Goal: Find specific page/section: Find specific page/section

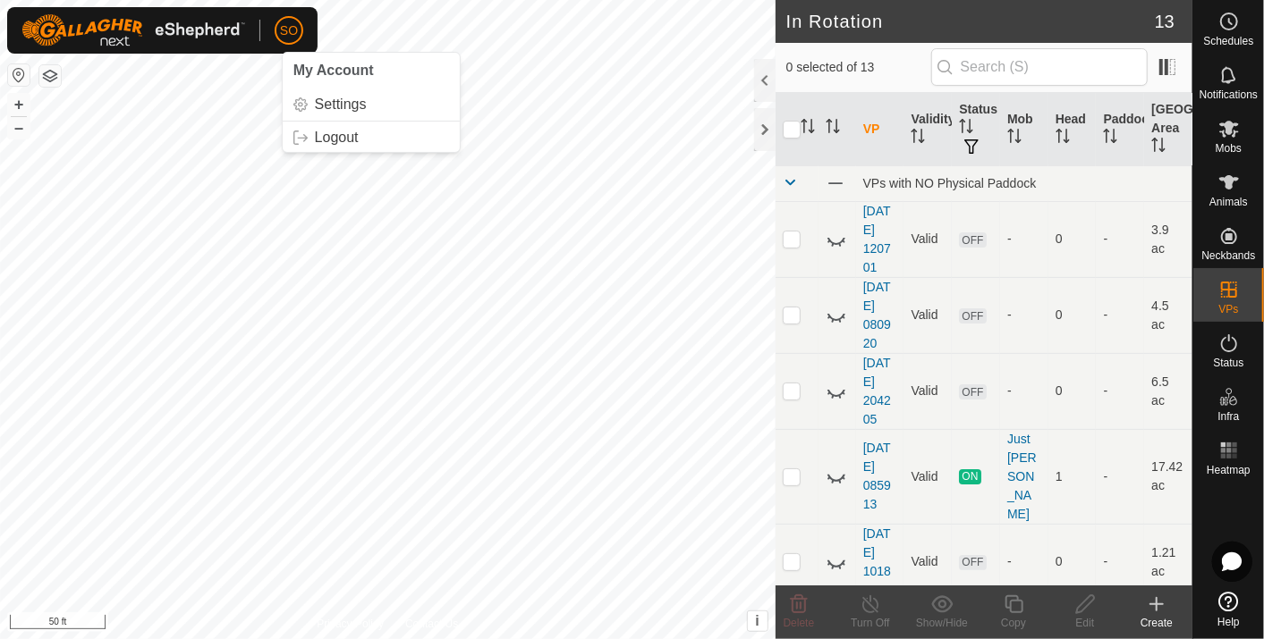
scroll to position [496, 0]
click at [17, 118] on button "–" at bounding box center [18, 127] width 21 height 21
click at [19, 102] on button "+" at bounding box center [18, 104] width 21 height 21
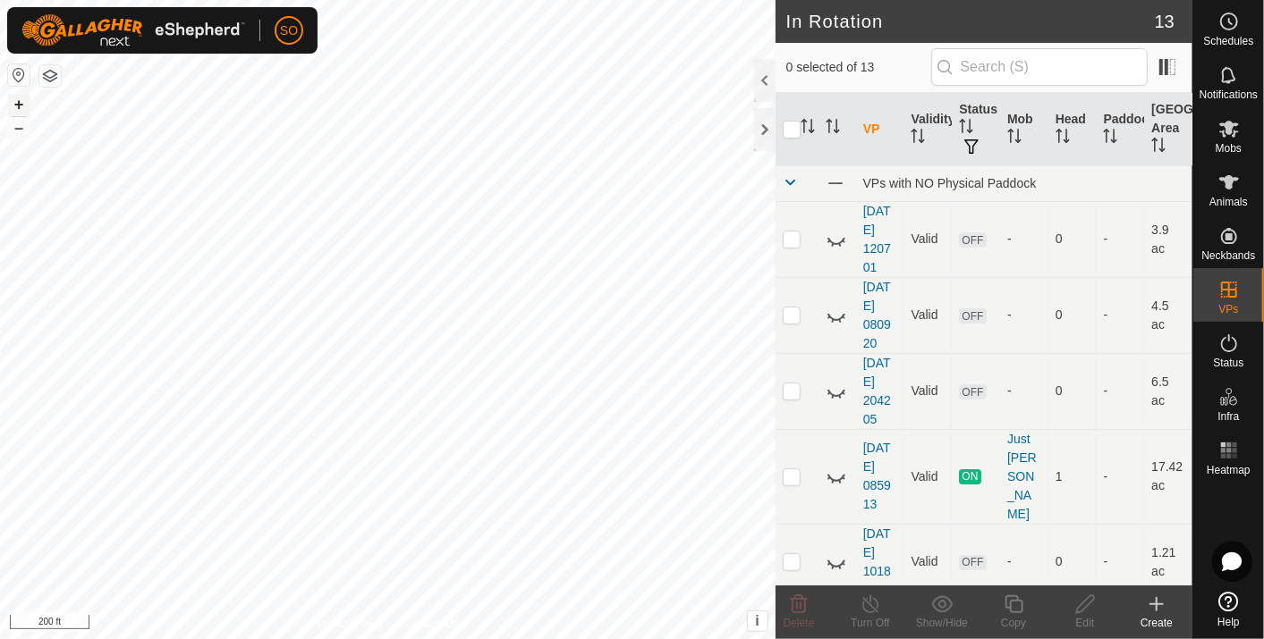
click at [19, 102] on button "+" at bounding box center [18, 104] width 21 height 21
click at [838, 466] on icon at bounding box center [835, 476] width 21 height 21
click at [1227, 183] on icon at bounding box center [1229, 182] width 20 height 14
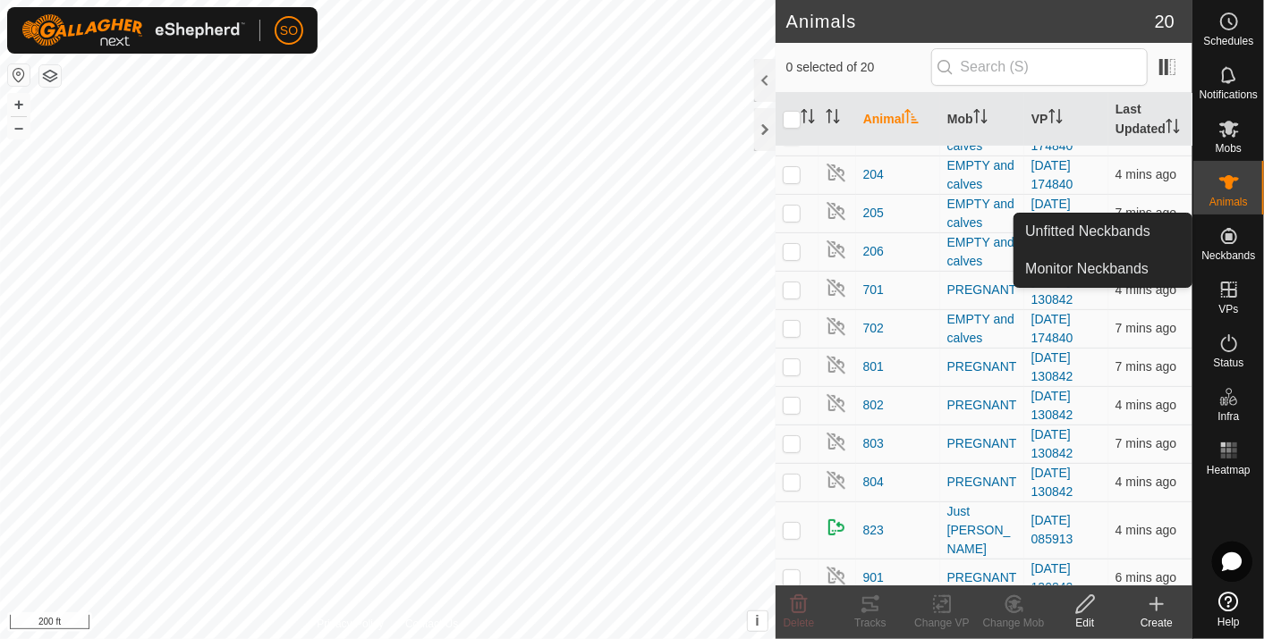
scroll to position [322, 0]
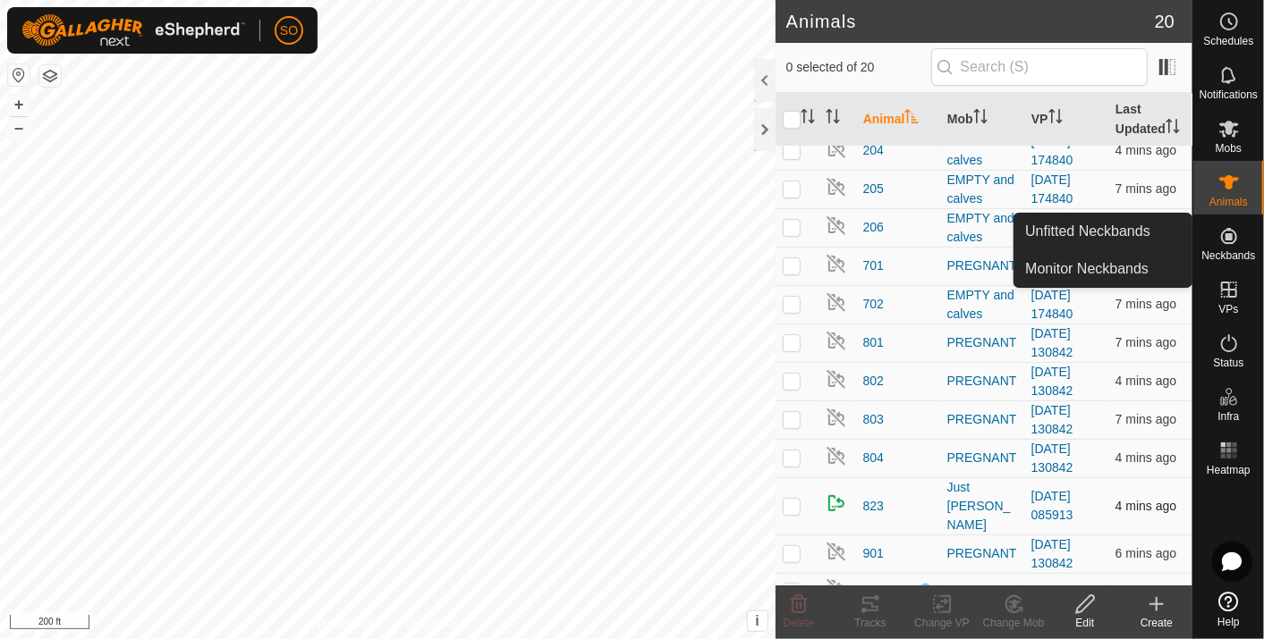
click at [793, 499] on p-checkbox at bounding box center [792, 506] width 18 height 14
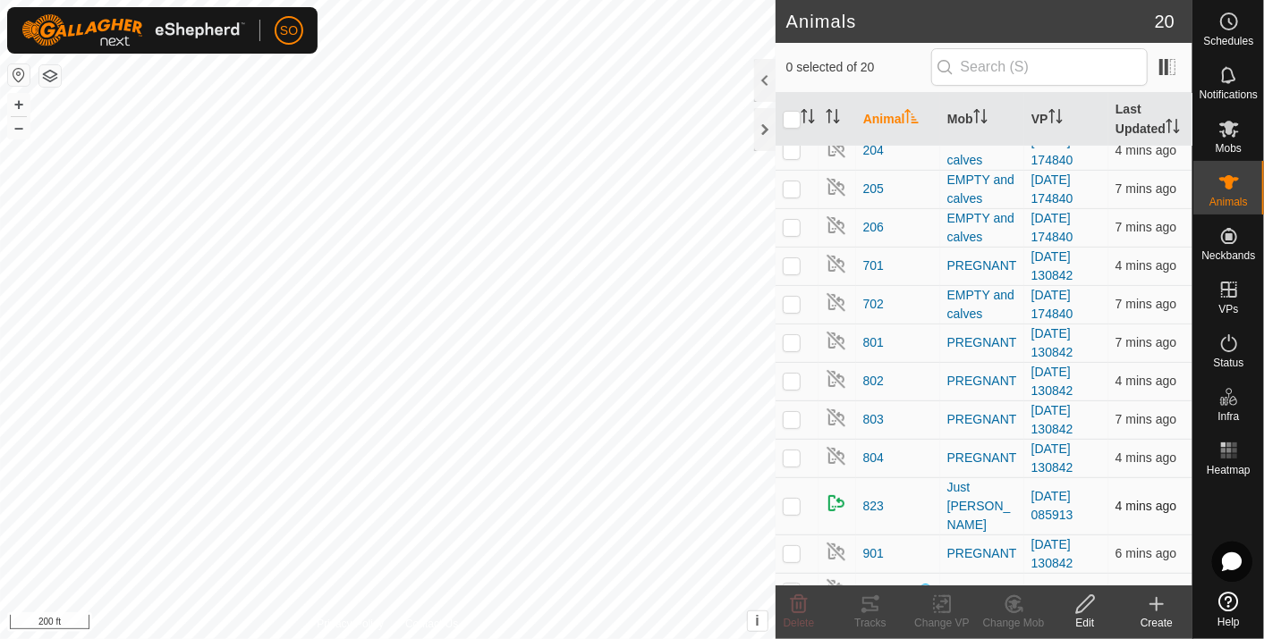
checkbox input "true"
click at [871, 597] on icon at bounding box center [870, 604] width 16 height 14
